Goal: Entertainment & Leisure: Consume media (video, audio)

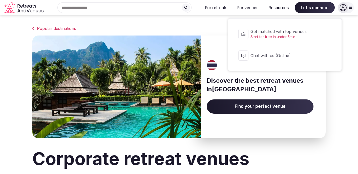
click at [318, 5] on span "Let's connect" at bounding box center [315, 7] width 40 height 11
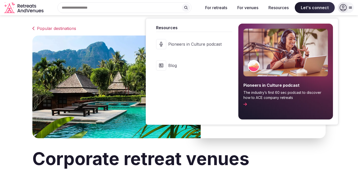
click at [212, 45] on span "Pioneers in Culture podcast" at bounding box center [194, 44] width 53 height 6
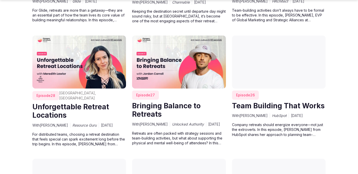
scroll to position [1237, 0]
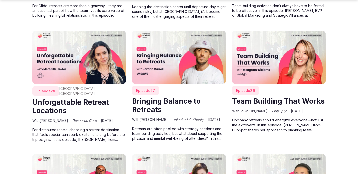
click at [147, 86] on span "Episode 27" at bounding box center [145, 90] width 27 height 9
click at [143, 86] on span "Episode 27" at bounding box center [145, 90] width 27 height 9
click at [146, 86] on span "Episode 27" at bounding box center [145, 90] width 27 height 9
click at [168, 57] on img at bounding box center [179, 57] width 94 height 53
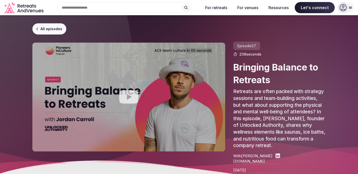
click at [131, 97] on icon "Play video" at bounding box center [128, 96] width 19 height 13
click at [128, 98] on icon "Play video" at bounding box center [129, 97] width 20 height 20
click at [129, 96] on icon "Play video" at bounding box center [129, 97] width 20 height 20
click at [126, 96] on icon "Play video" at bounding box center [128, 96] width 19 height 13
click at [131, 95] on icon "Play video" at bounding box center [128, 96] width 19 height 13
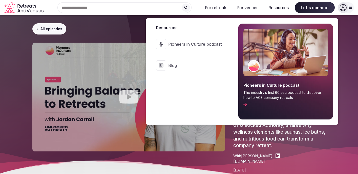
click at [284, 79] on link "Pioneers in Culture podcast The industry’s first 60 sec podcast to discover how…" at bounding box center [285, 72] width 95 height 96
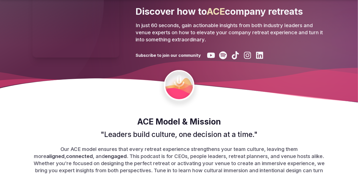
scroll to position [120, 0]
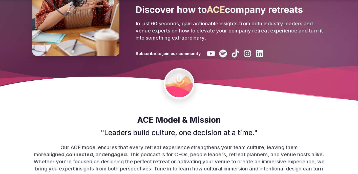
click at [211, 51] on icon at bounding box center [211, 53] width 8 height 5
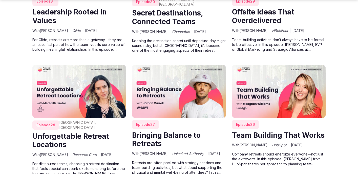
scroll to position [1203, 0]
click at [86, 82] on img at bounding box center [79, 91] width 94 height 53
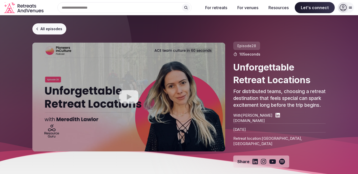
click at [127, 93] on icon "Play video" at bounding box center [128, 96] width 19 height 13
